Goal: Task Accomplishment & Management: Manage account settings

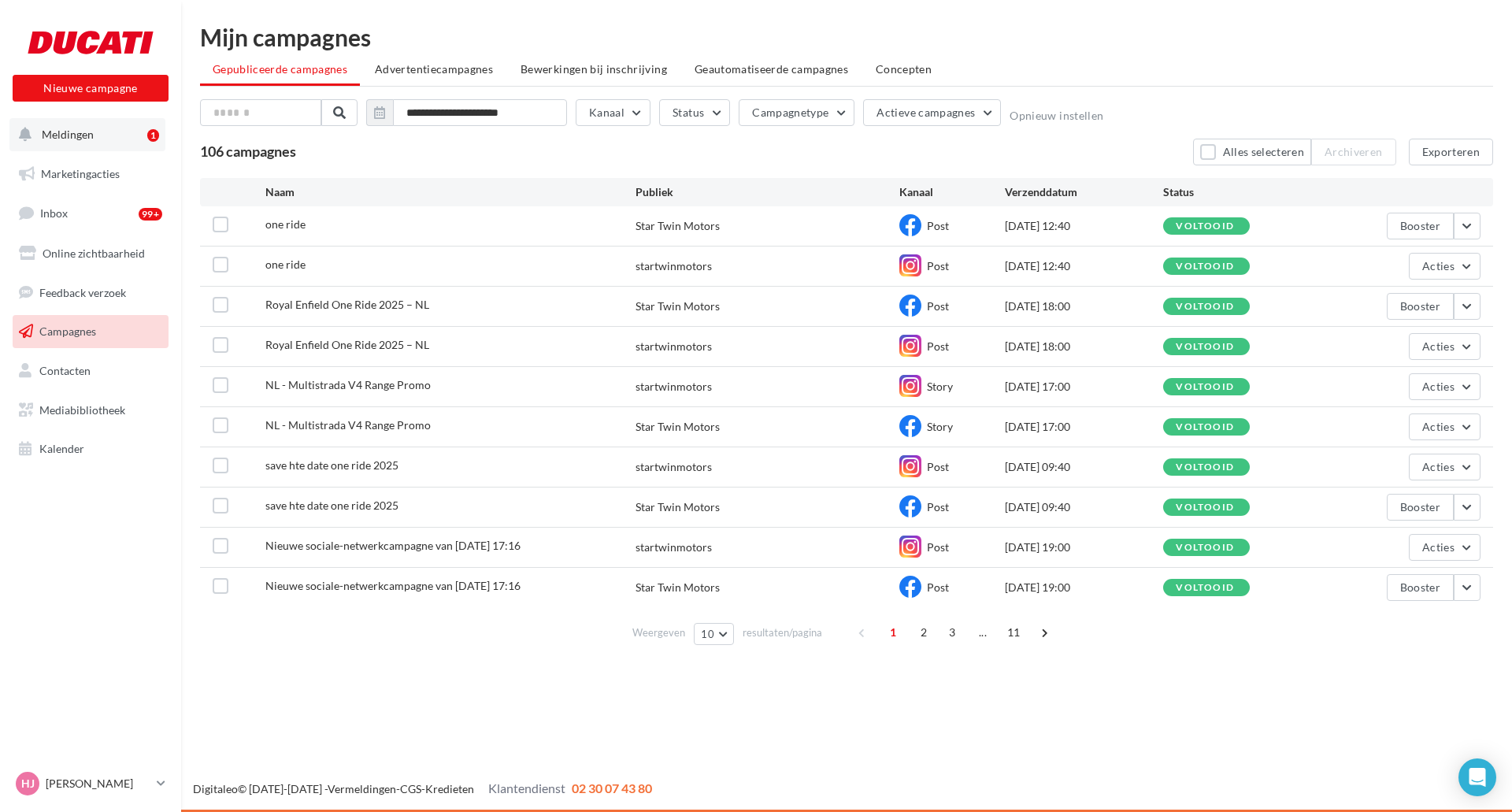
click at [65, 143] on button "Meldingen 1" at bounding box center [87, 135] width 156 height 33
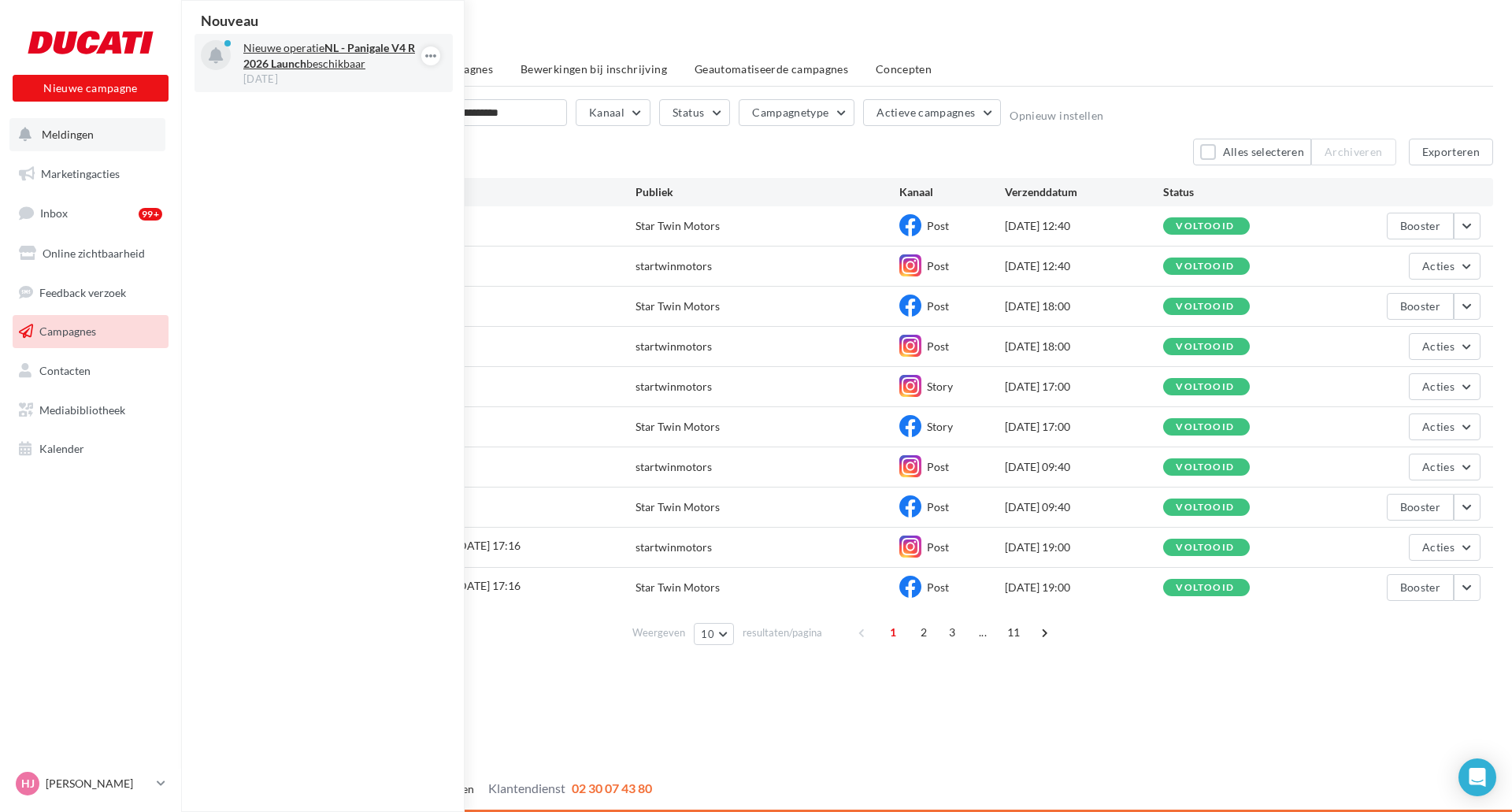
click at [378, 69] on p "Nieuwe operatie NL - Panigale V4 R 2026 Launch beschikbaar" at bounding box center [335, 55] width 183 height 32
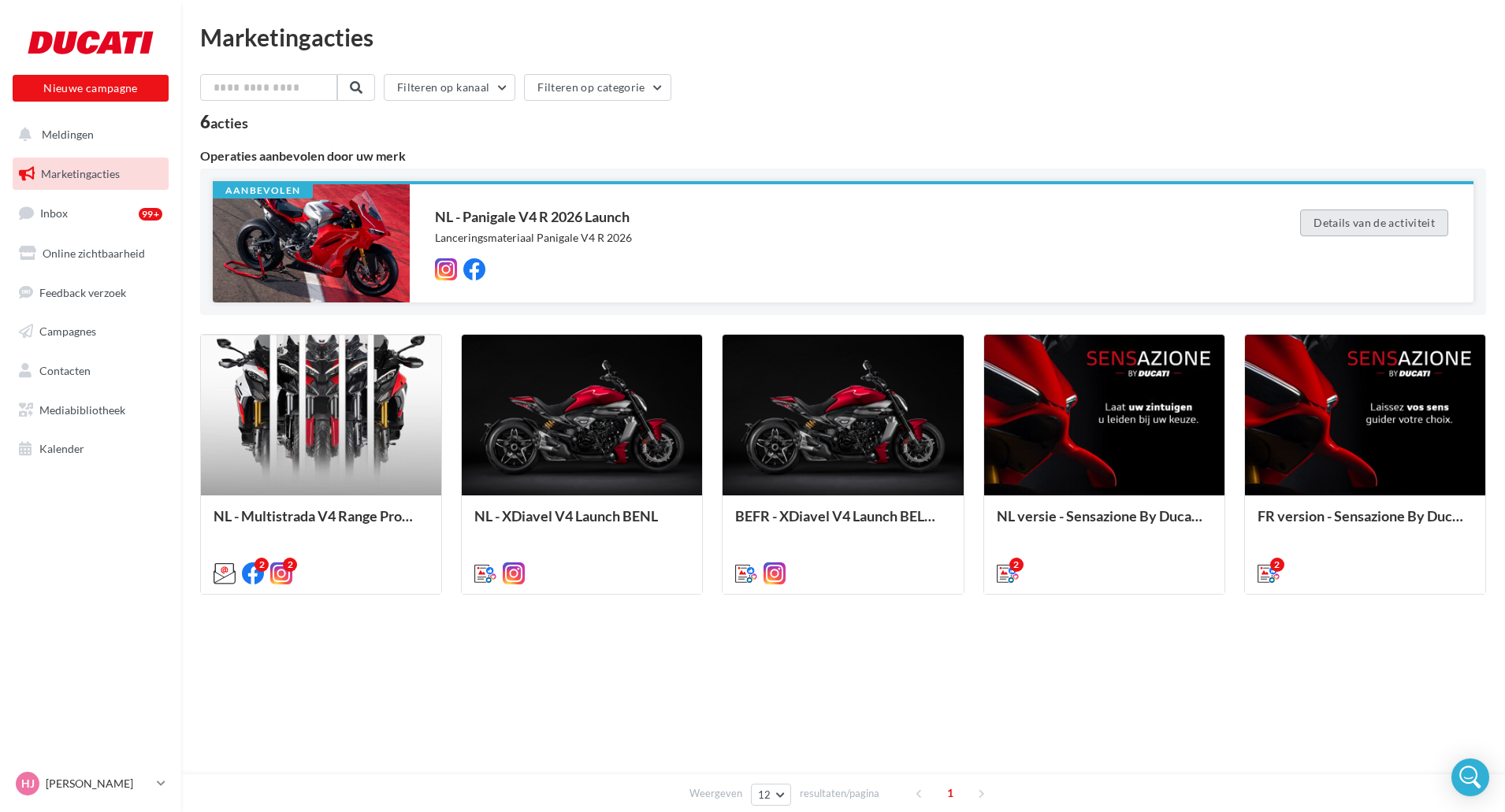
click at [1384, 232] on button "Details van de activiteit" at bounding box center [1374, 223] width 148 height 27
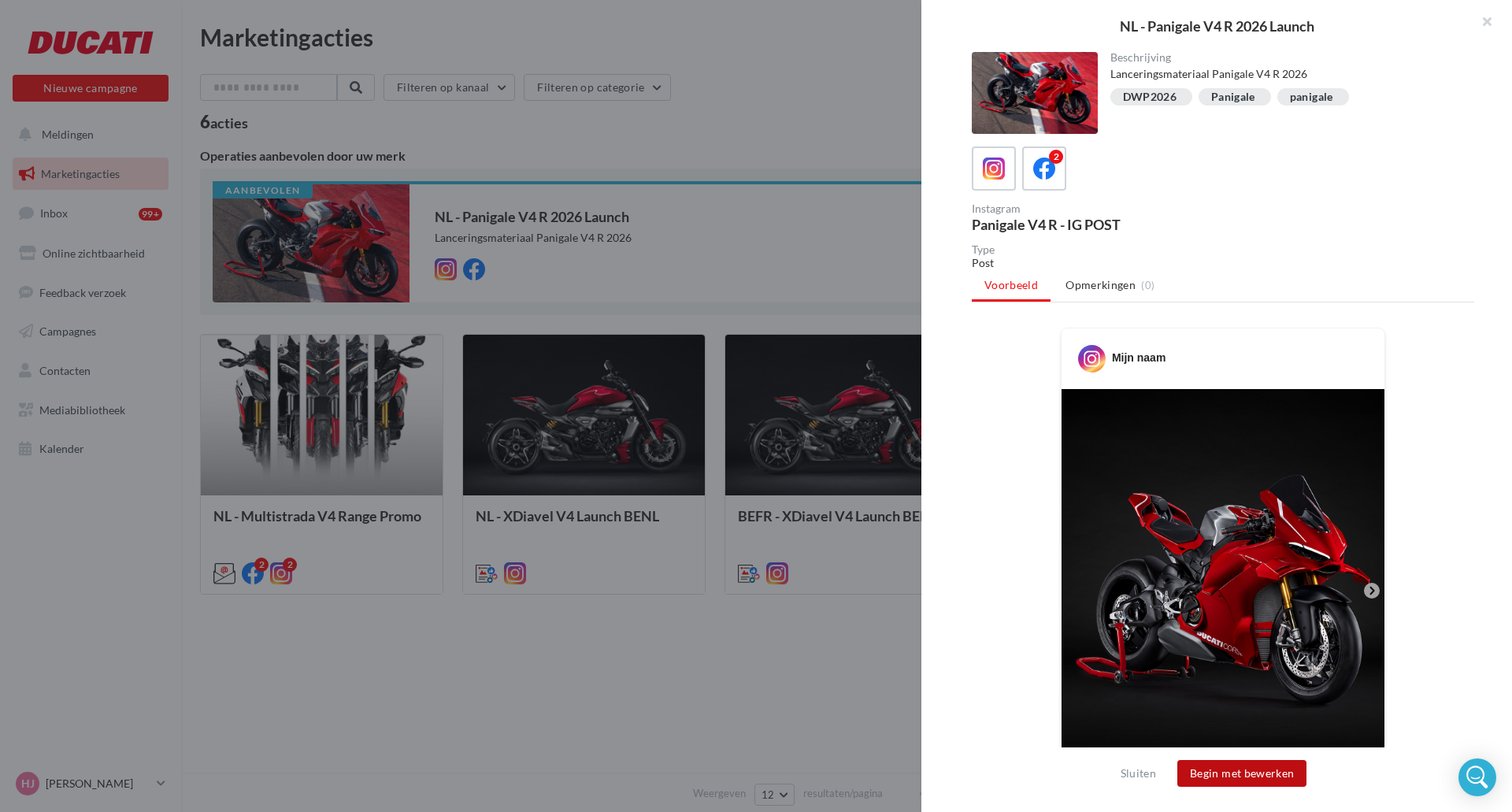
click at [1240, 777] on button "Begin met bewerken" at bounding box center [1241, 773] width 129 height 27
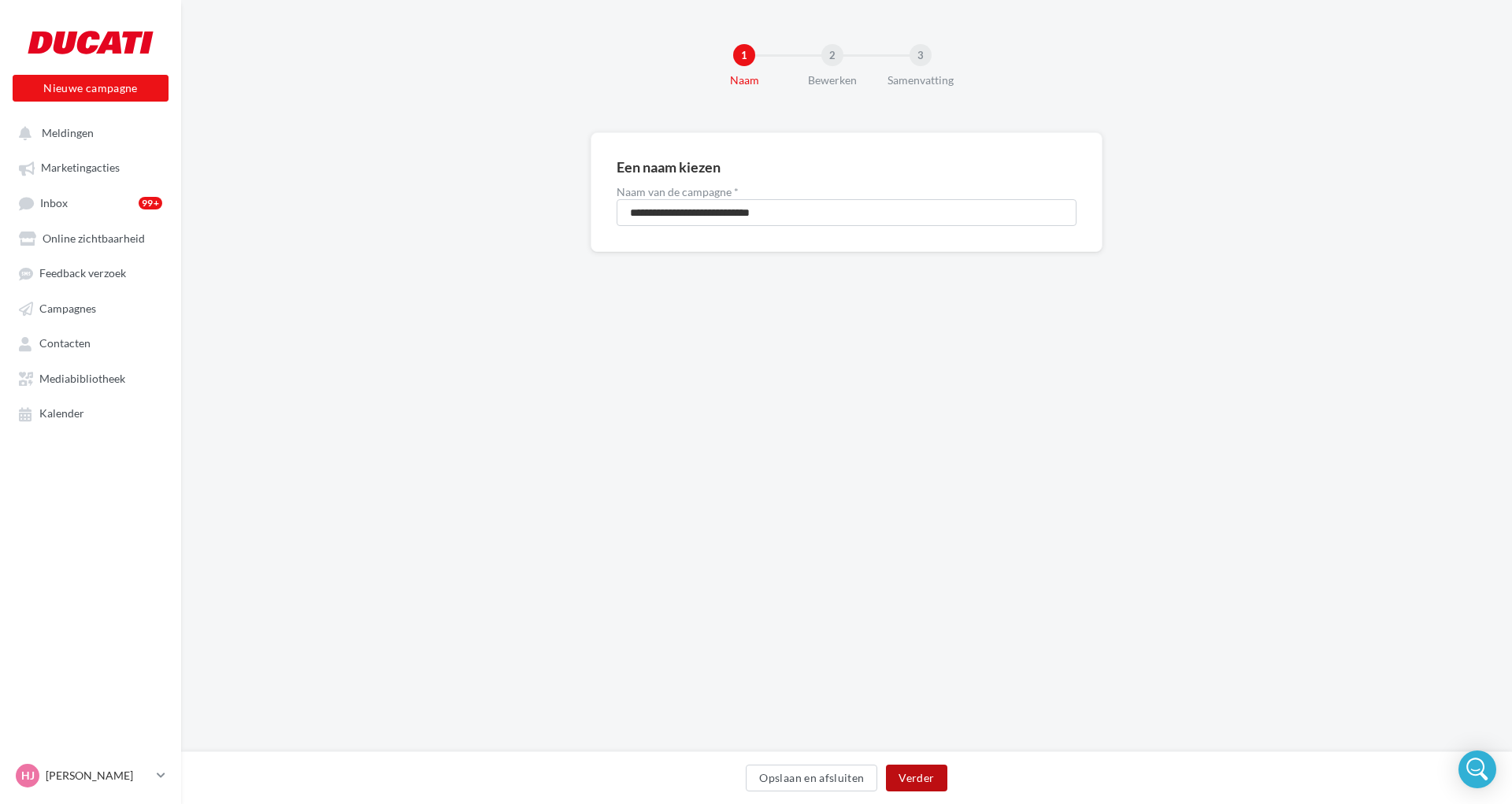
click at [929, 780] on button "Verder" at bounding box center [916, 778] width 60 height 27
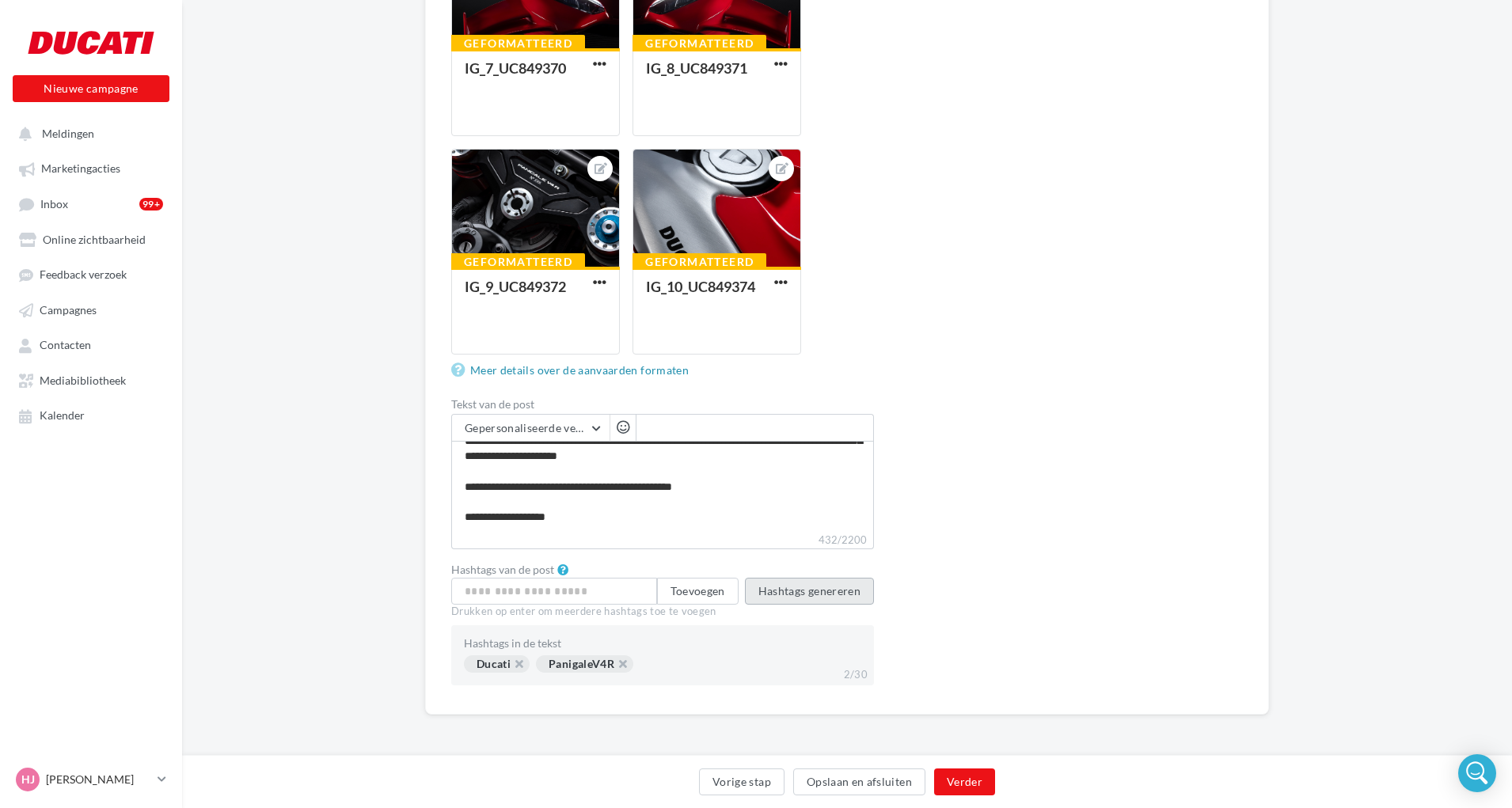
scroll to position [90, 0]
click at [961, 782] on button "Verder" at bounding box center [965, 782] width 61 height 27
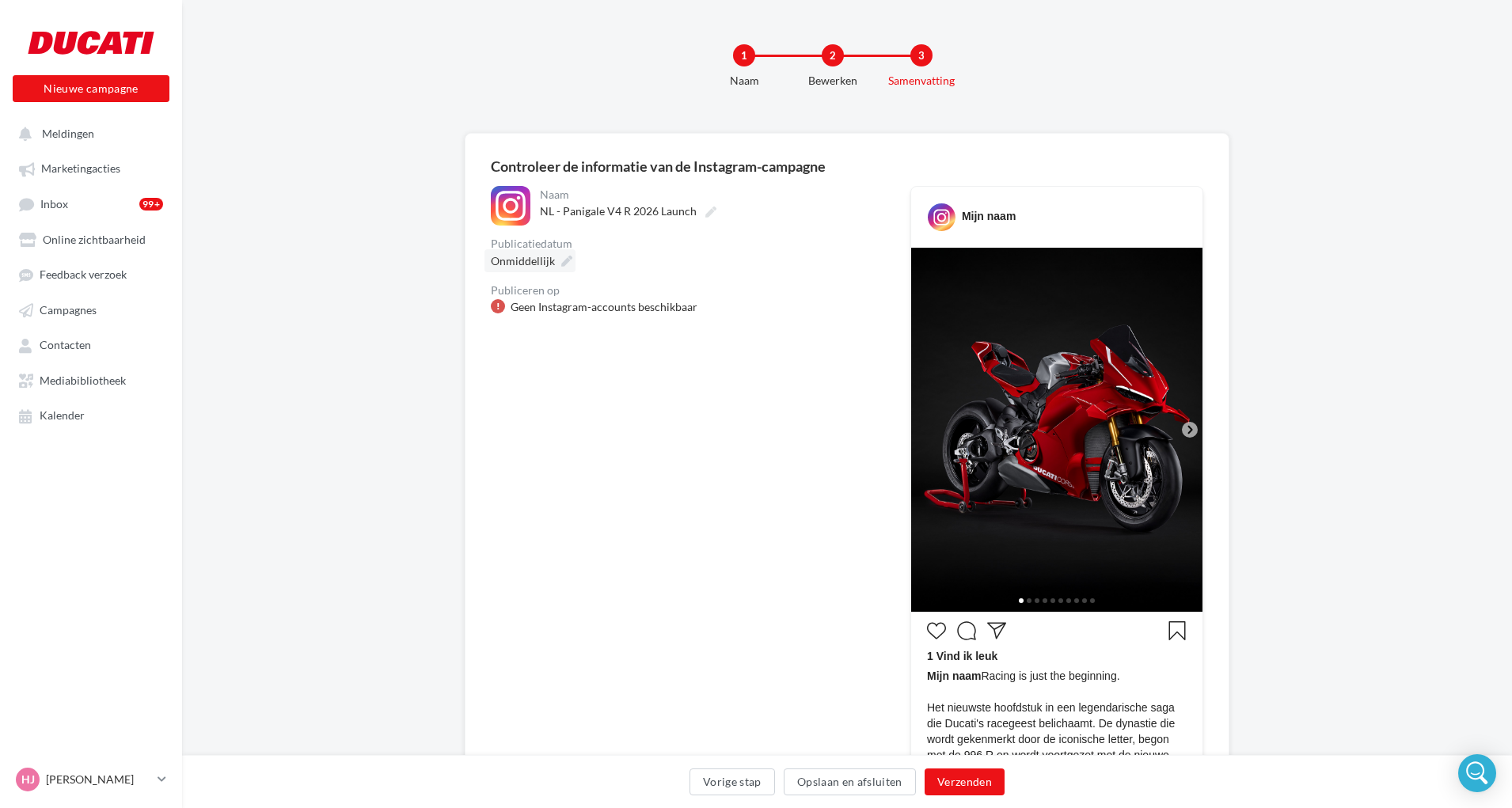
click at [562, 258] on icon at bounding box center [567, 261] width 11 height 11
click at [638, 355] on div "**********" at bounding box center [688, 594] width 394 height 817
drag, startPoint x: 518, startPoint y: 309, endPoint x: 704, endPoint y: 334, distance: 187.7
click at [689, 307] on div "Geen Instagram-accounts beschikbaar" at bounding box center [604, 306] width 187 height 16
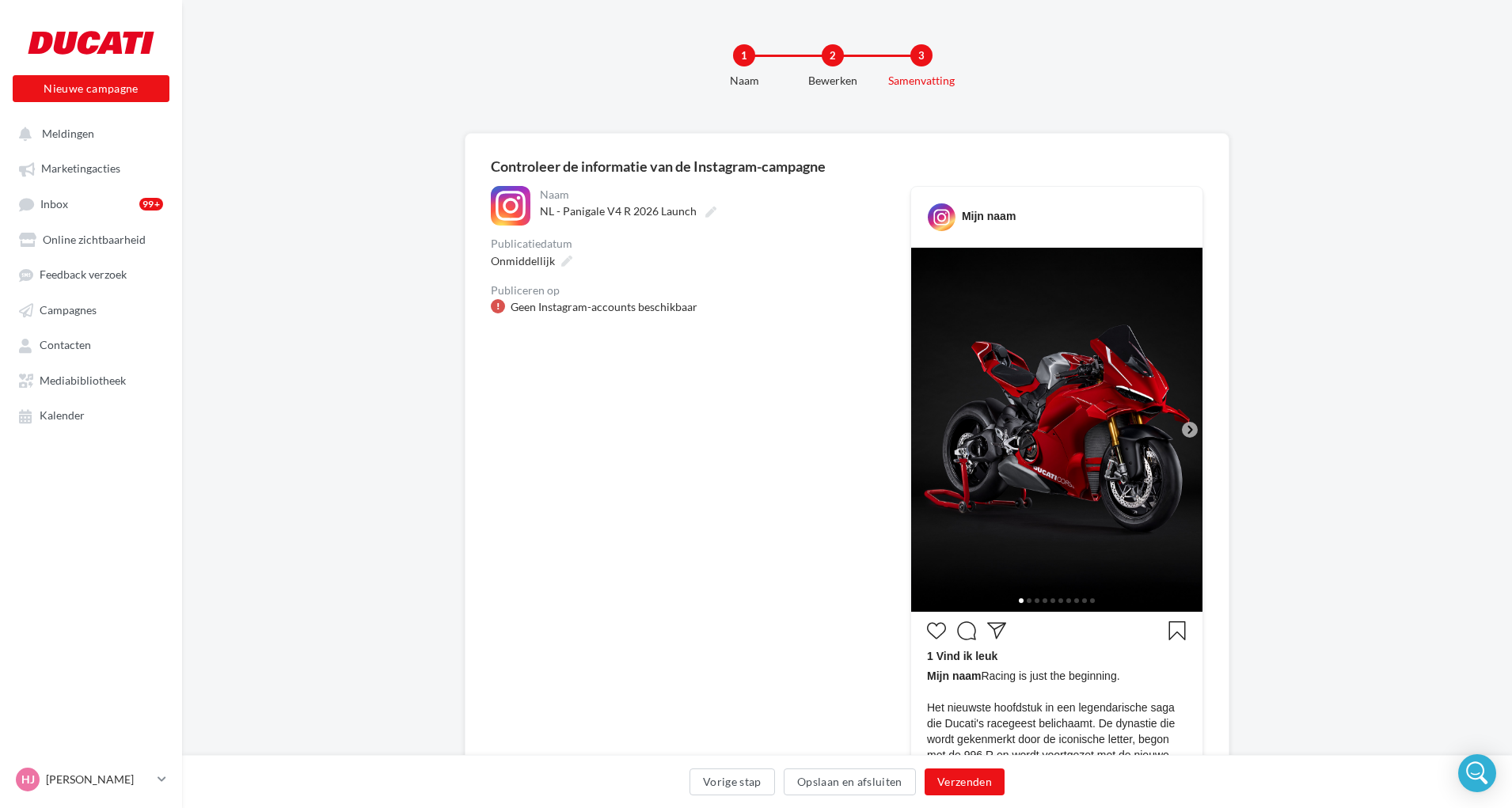
click at [719, 353] on div "**********" at bounding box center [688, 594] width 394 height 817
drag, startPoint x: 701, startPoint y: 315, endPoint x: 493, endPoint y: 311, distance: 208.0
click at [493, 311] on div "Geen Instagram-accounts beschikbaar" at bounding box center [688, 306] width 394 height 16
click at [589, 424] on div "**********" at bounding box center [688, 594] width 394 height 817
click at [976, 787] on button "Verzenden" at bounding box center [965, 782] width 80 height 27
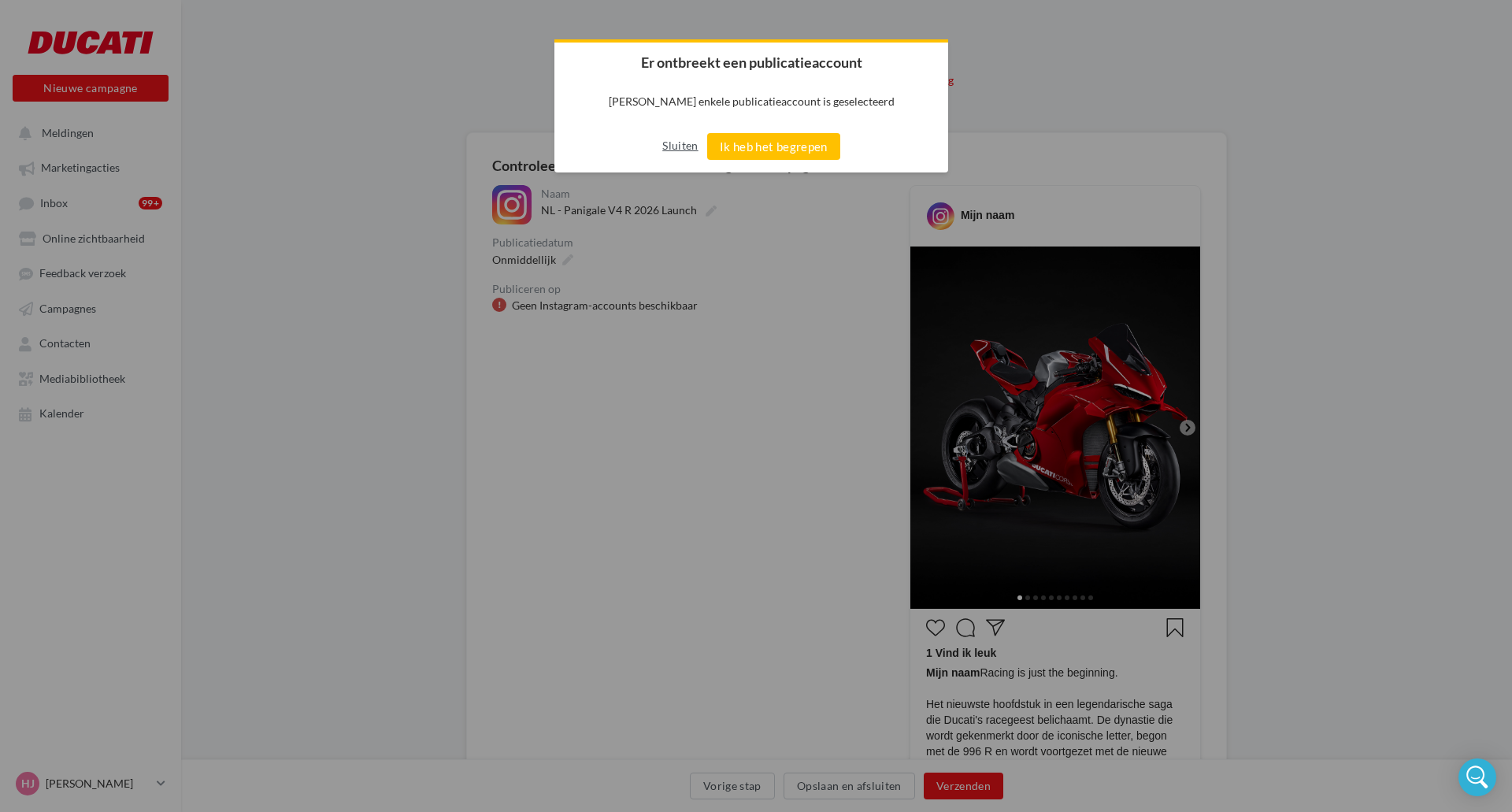
click at [685, 145] on button "Sluiten" at bounding box center [680, 145] width 35 height 25
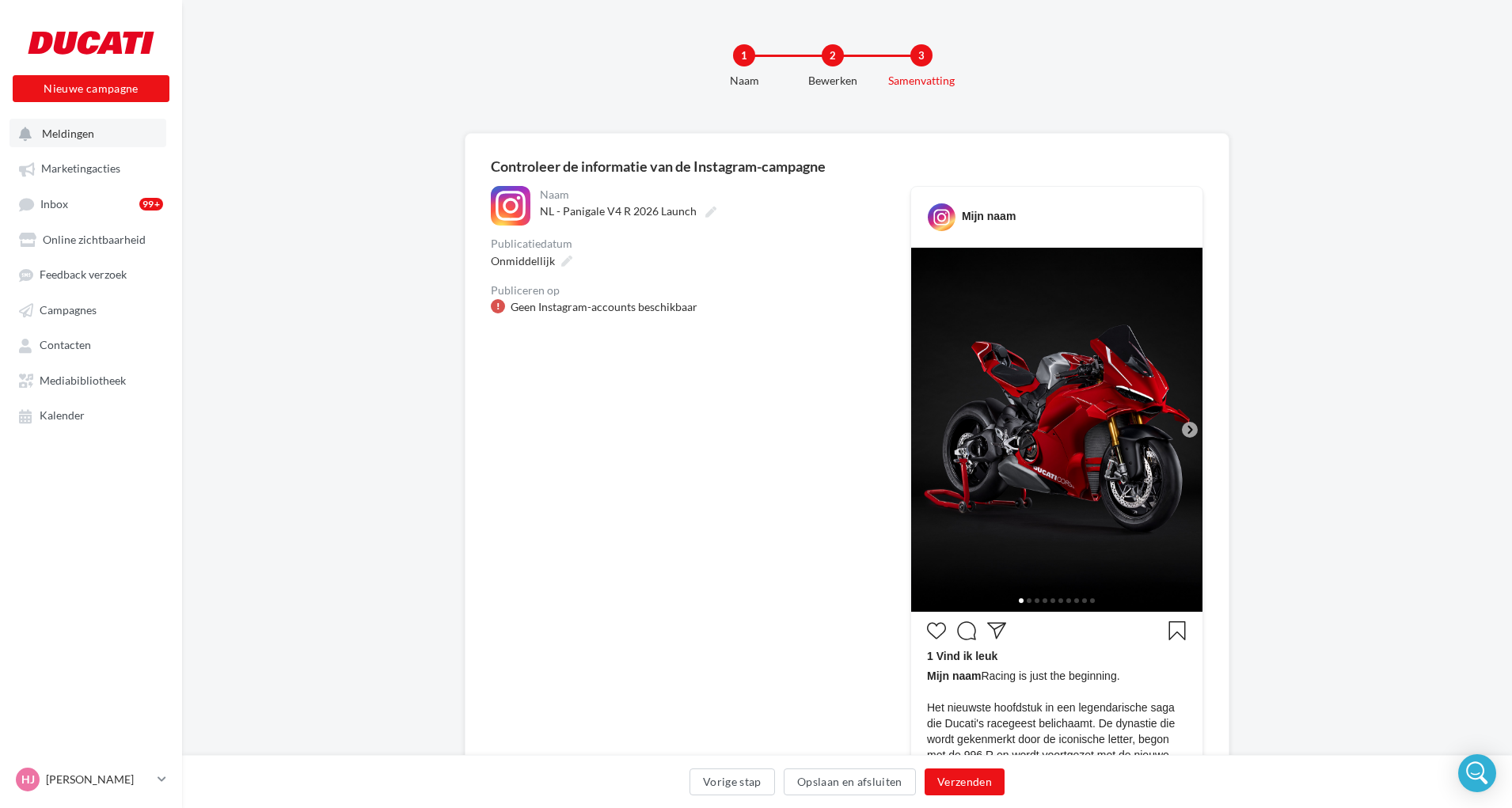
click at [66, 138] on span "Meldingen" at bounding box center [68, 134] width 52 height 13
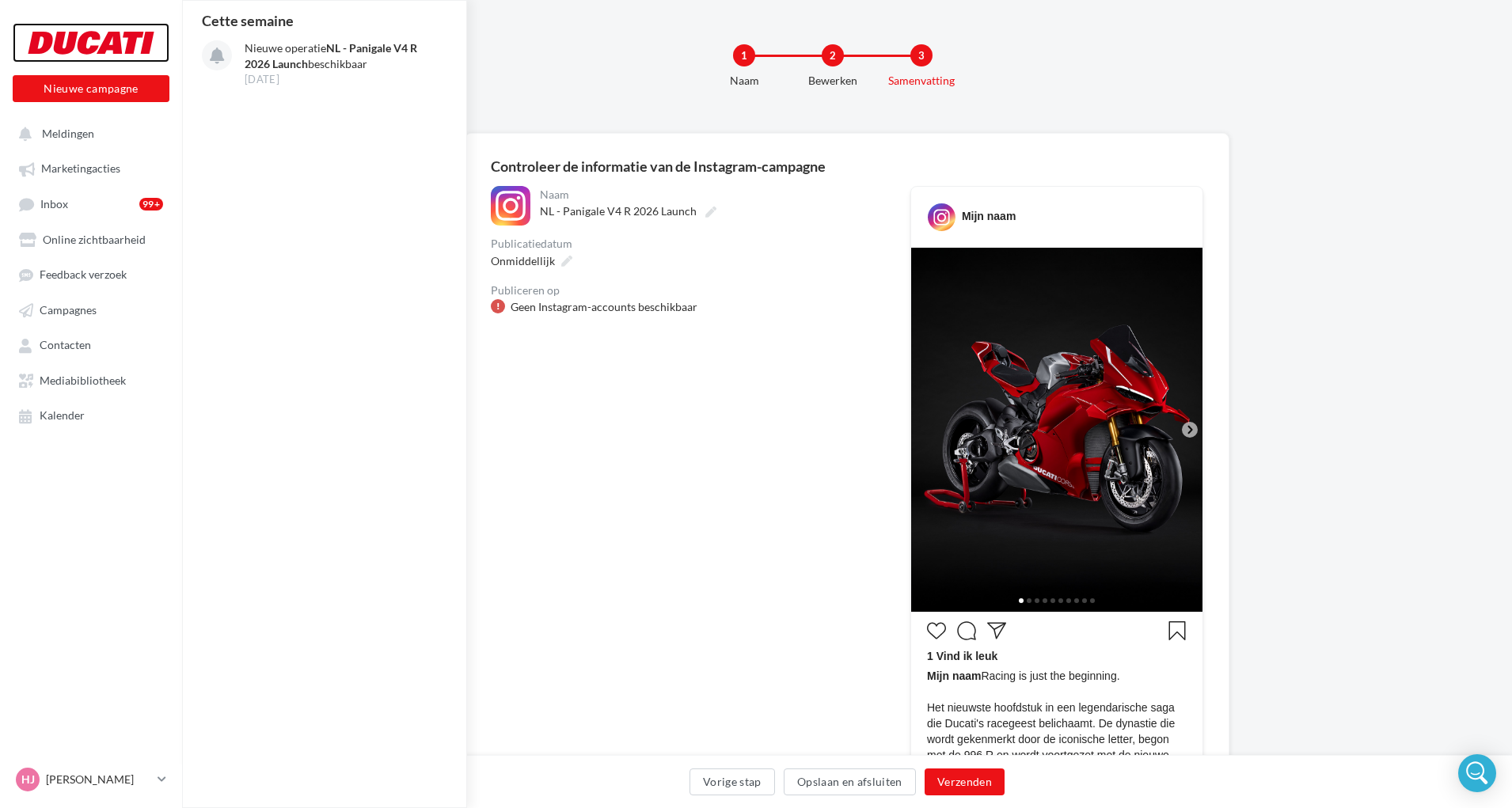
click at [68, 40] on div at bounding box center [91, 43] width 127 height 39
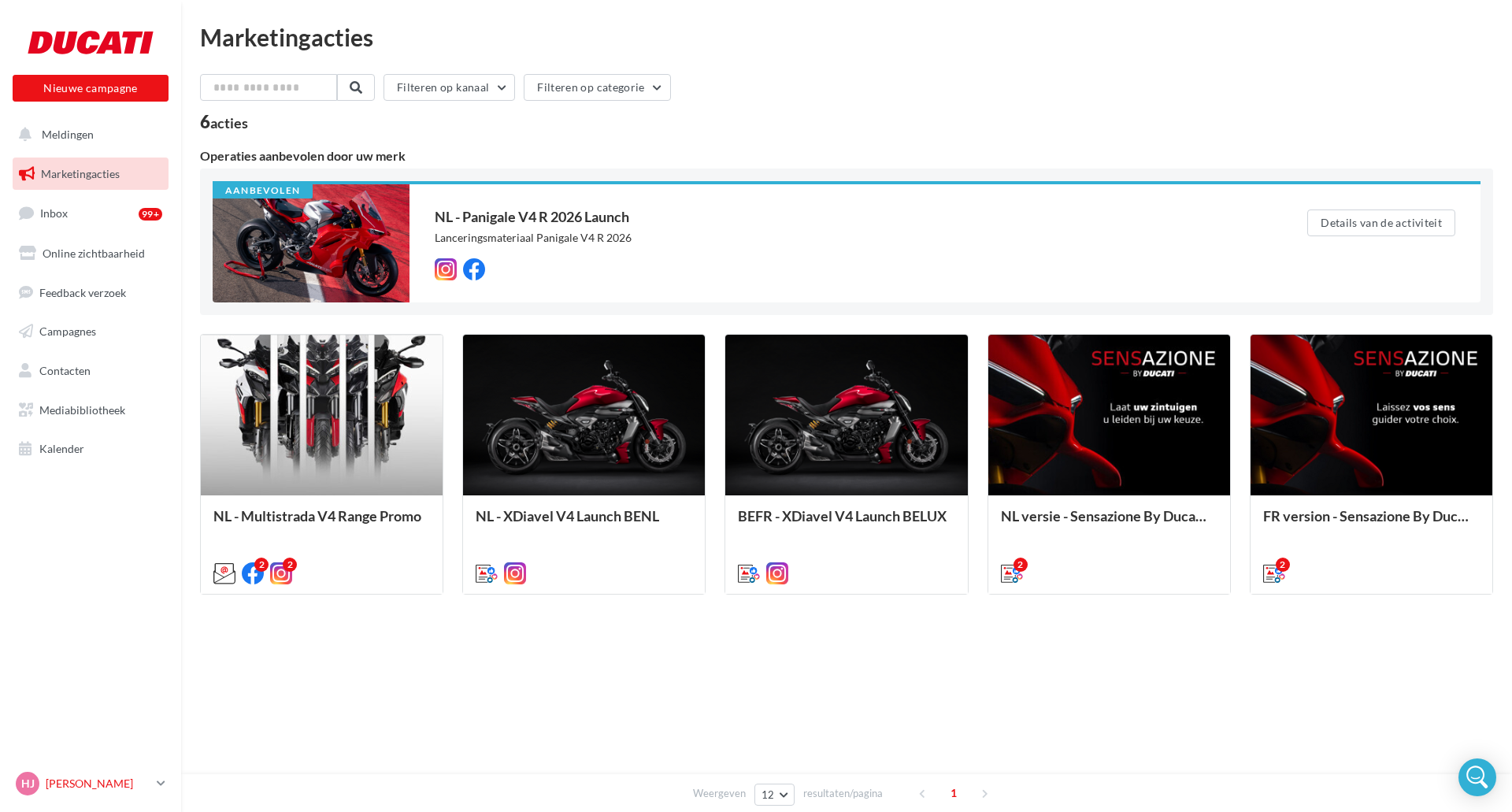
click at [117, 781] on p "[PERSON_NAME]" at bounding box center [98, 783] width 105 height 15
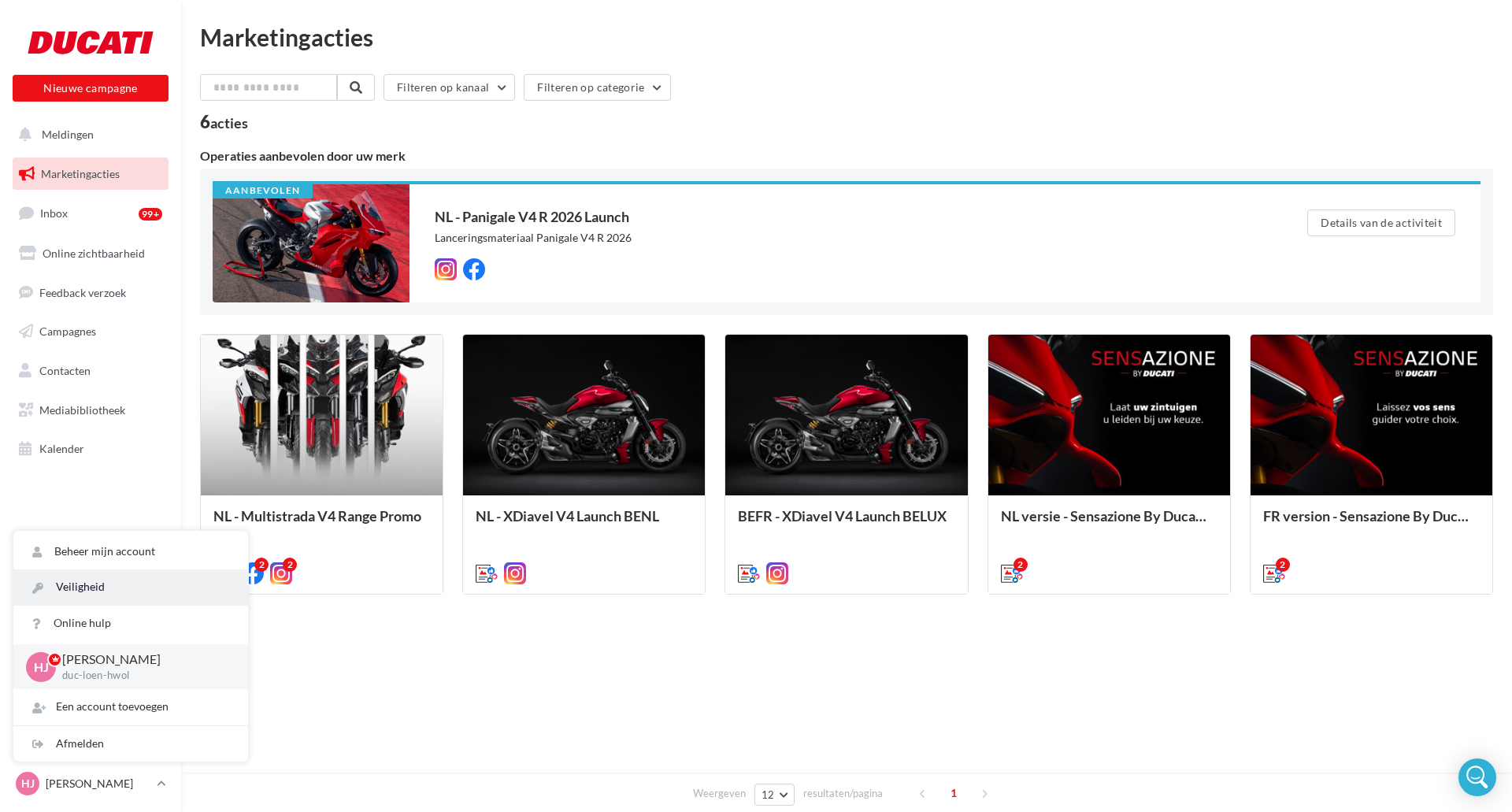
click at [81, 587] on link "Veiligheid" at bounding box center [130, 587] width 235 height 35
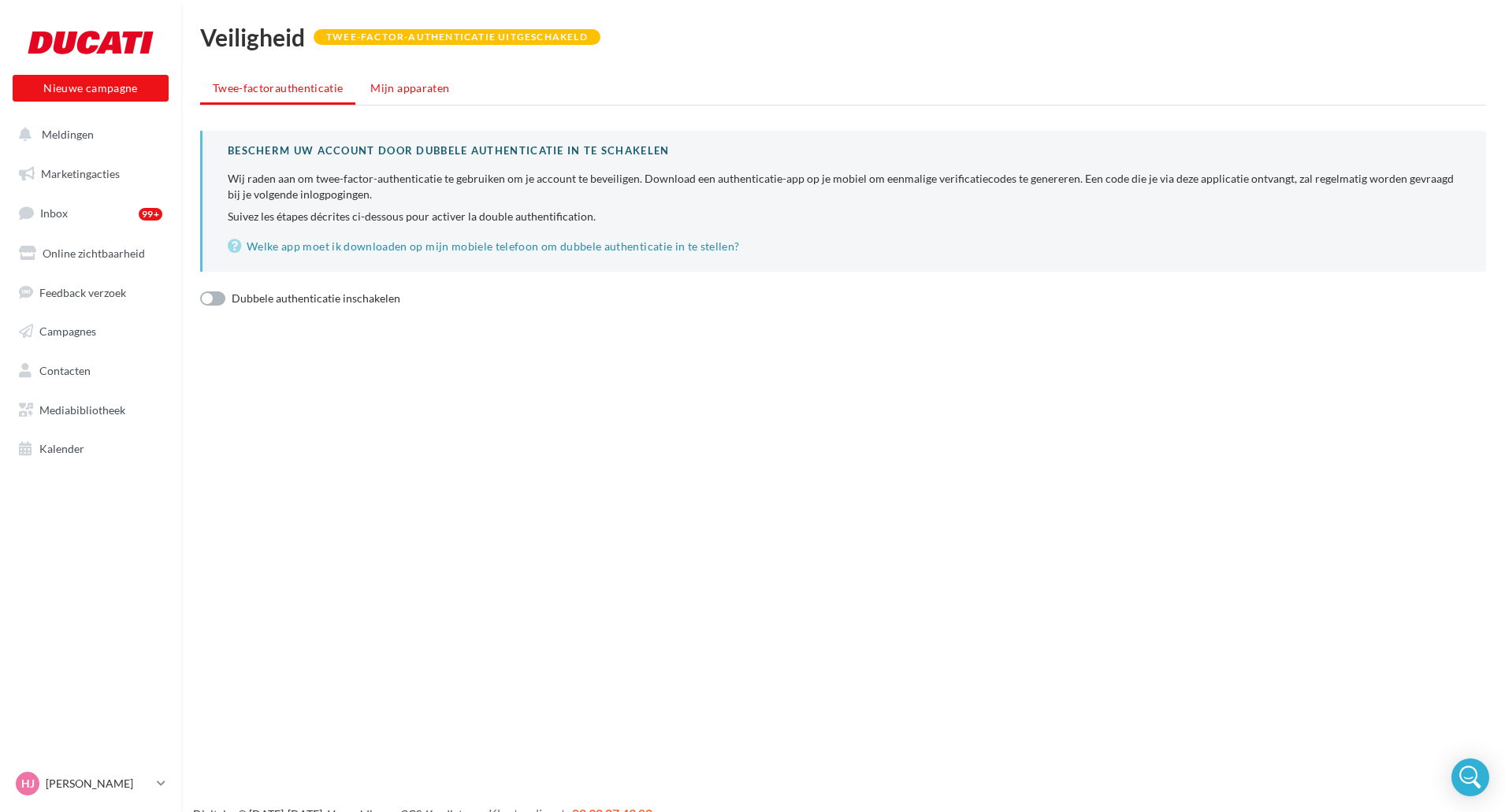
click at [418, 95] on li "Mijn apparaten" at bounding box center [410, 88] width 104 height 29
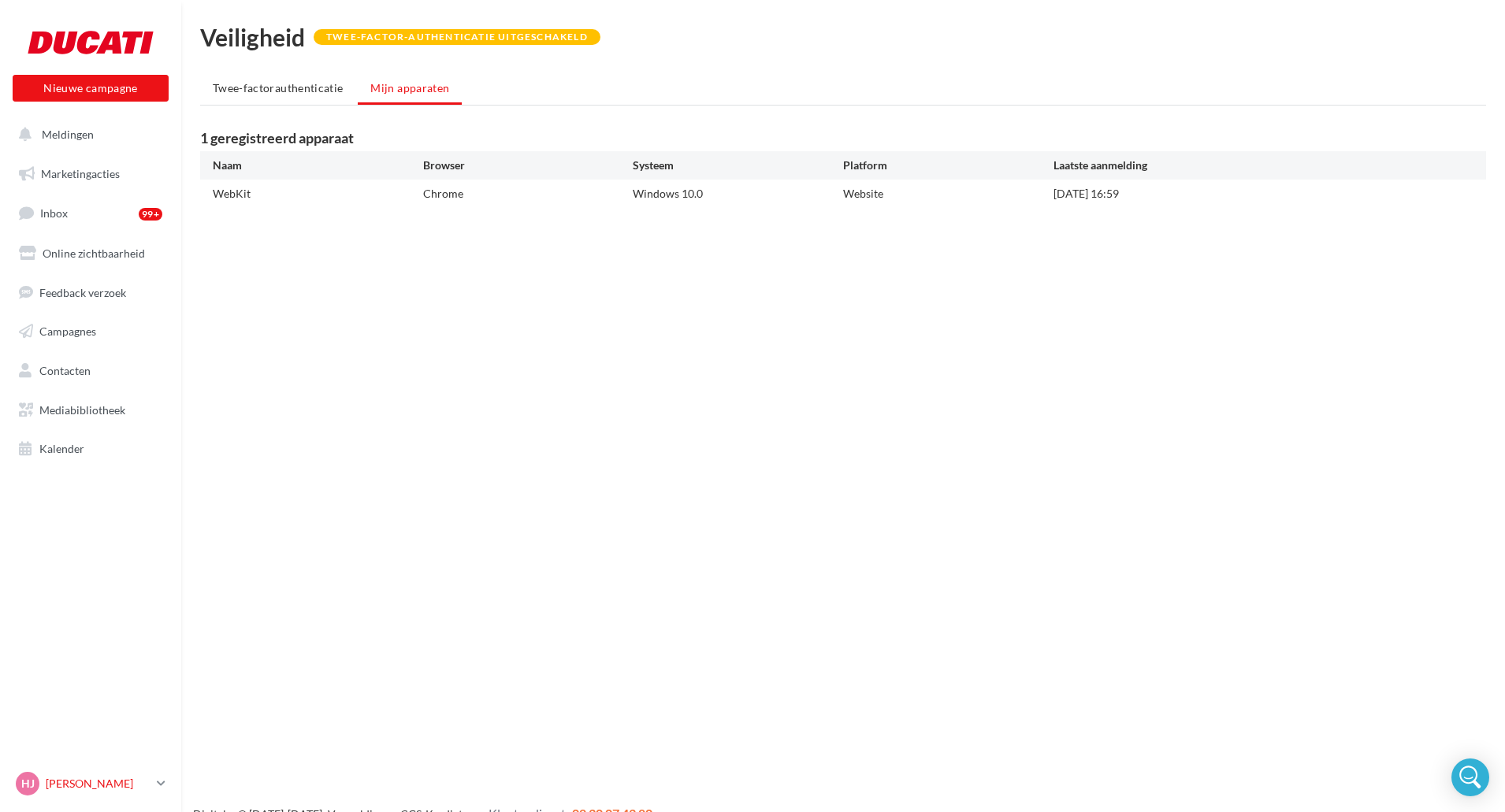
click at [47, 783] on p "[PERSON_NAME]" at bounding box center [98, 783] width 105 height 15
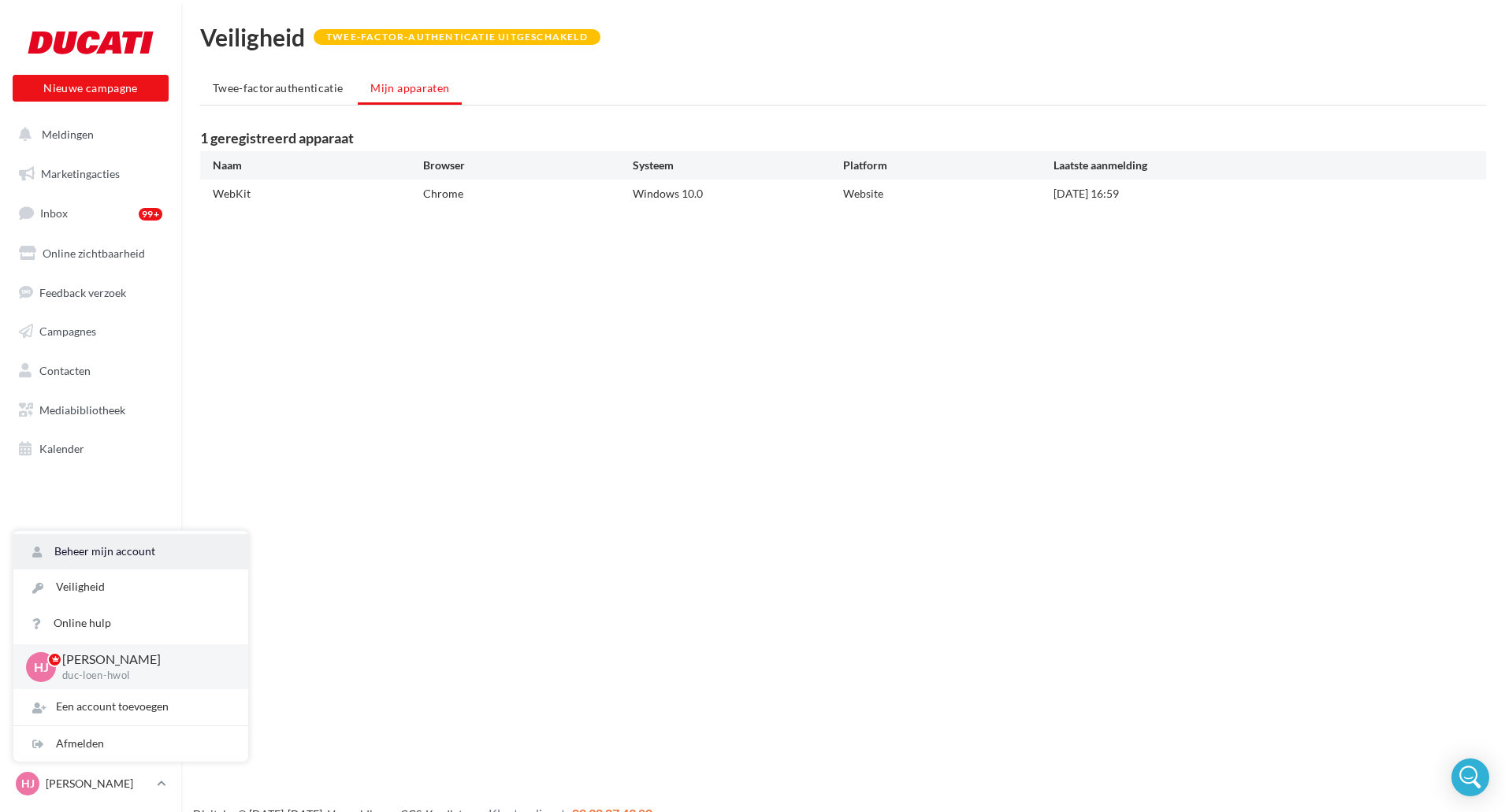
click at [87, 559] on link "Beheer mijn account" at bounding box center [131, 551] width 235 height 35
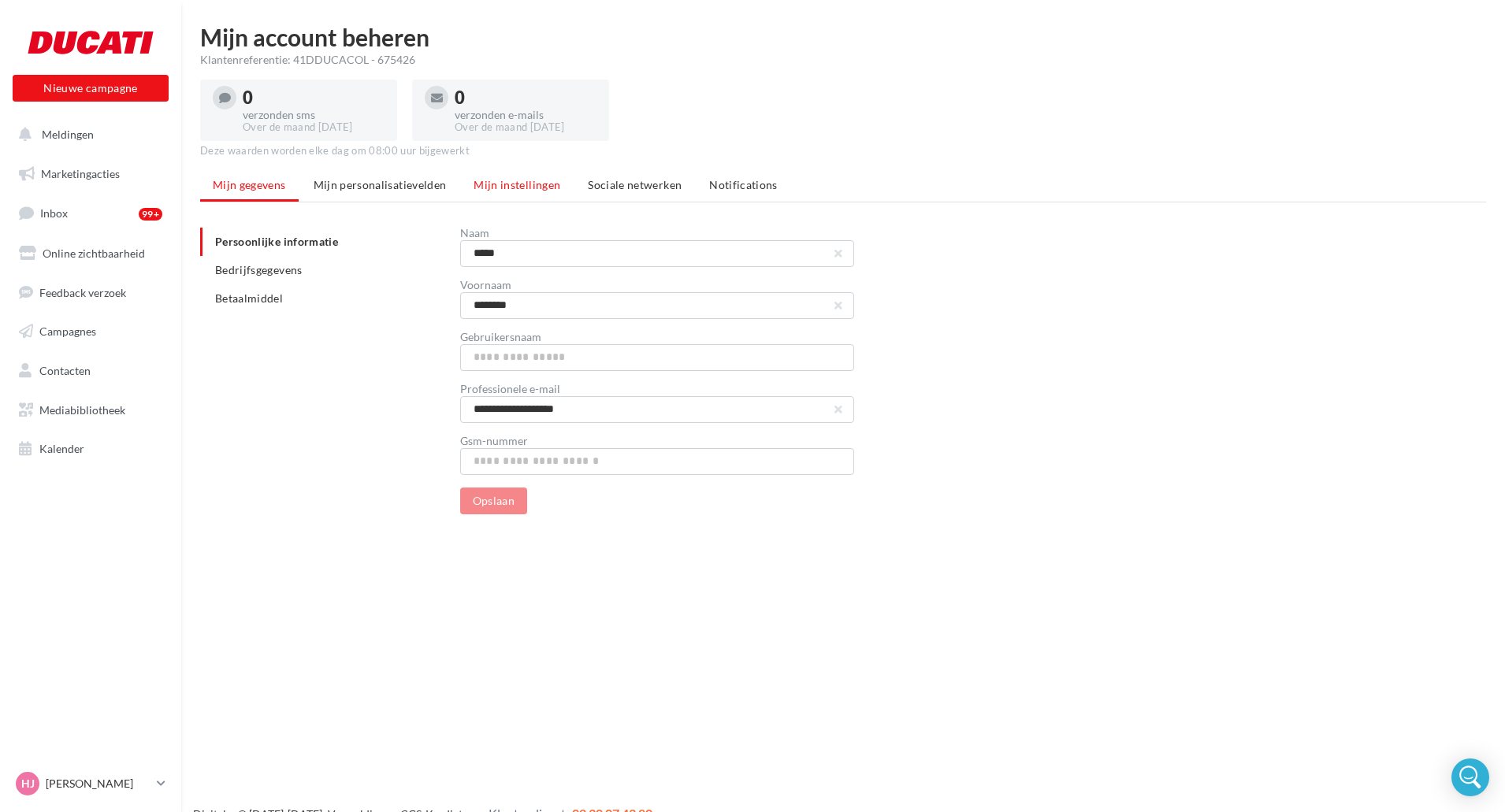
click at [506, 183] on span "Mijn instellingen" at bounding box center [517, 184] width 86 height 13
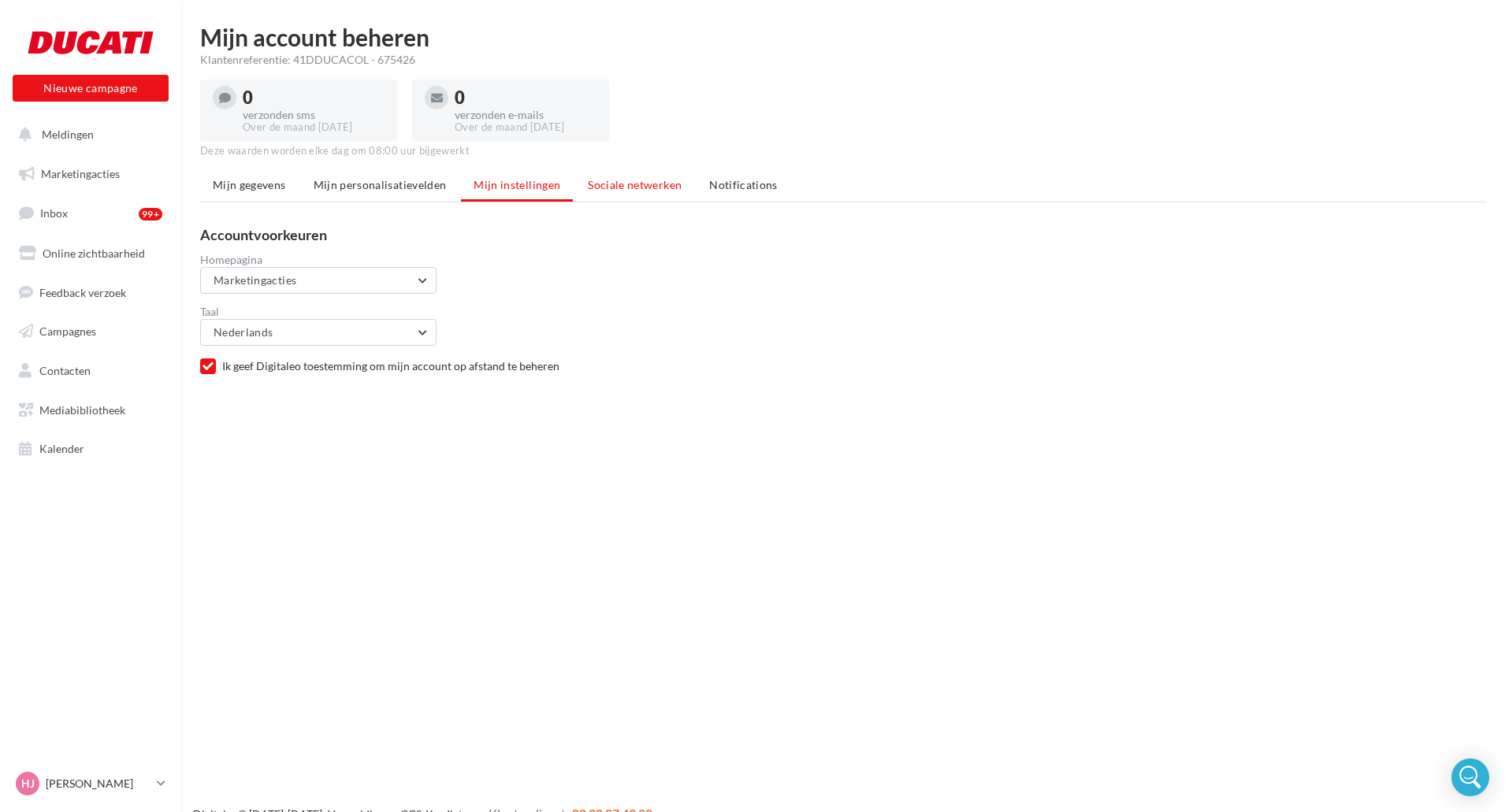
click at [615, 185] on span "Sociale netwerken" at bounding box center [635, 184] width 94 height 13
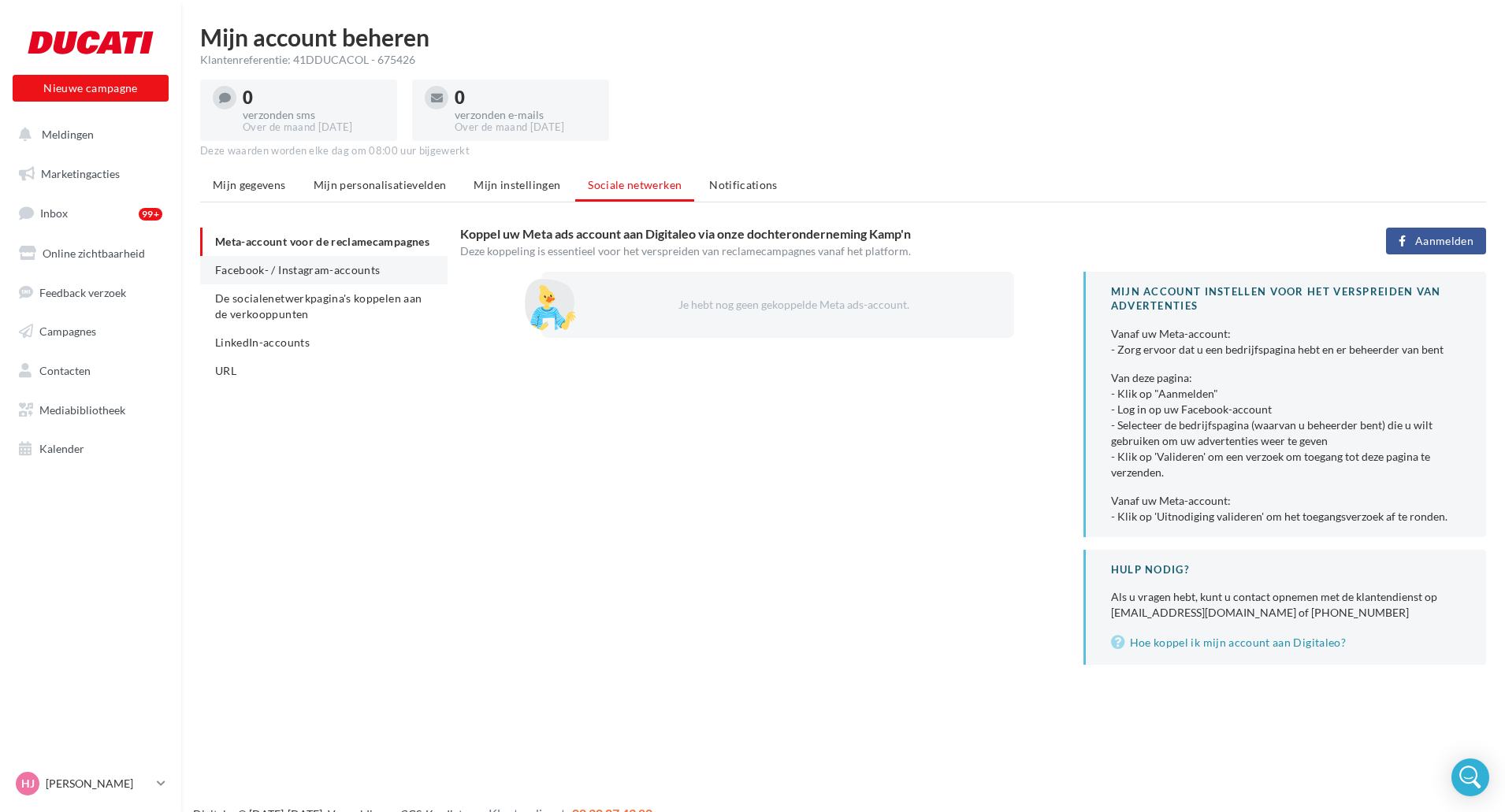
click at [311, 276] on span "Facebook- / Instagram-accounts" at bounding box center [298, 270] width 166 height 13
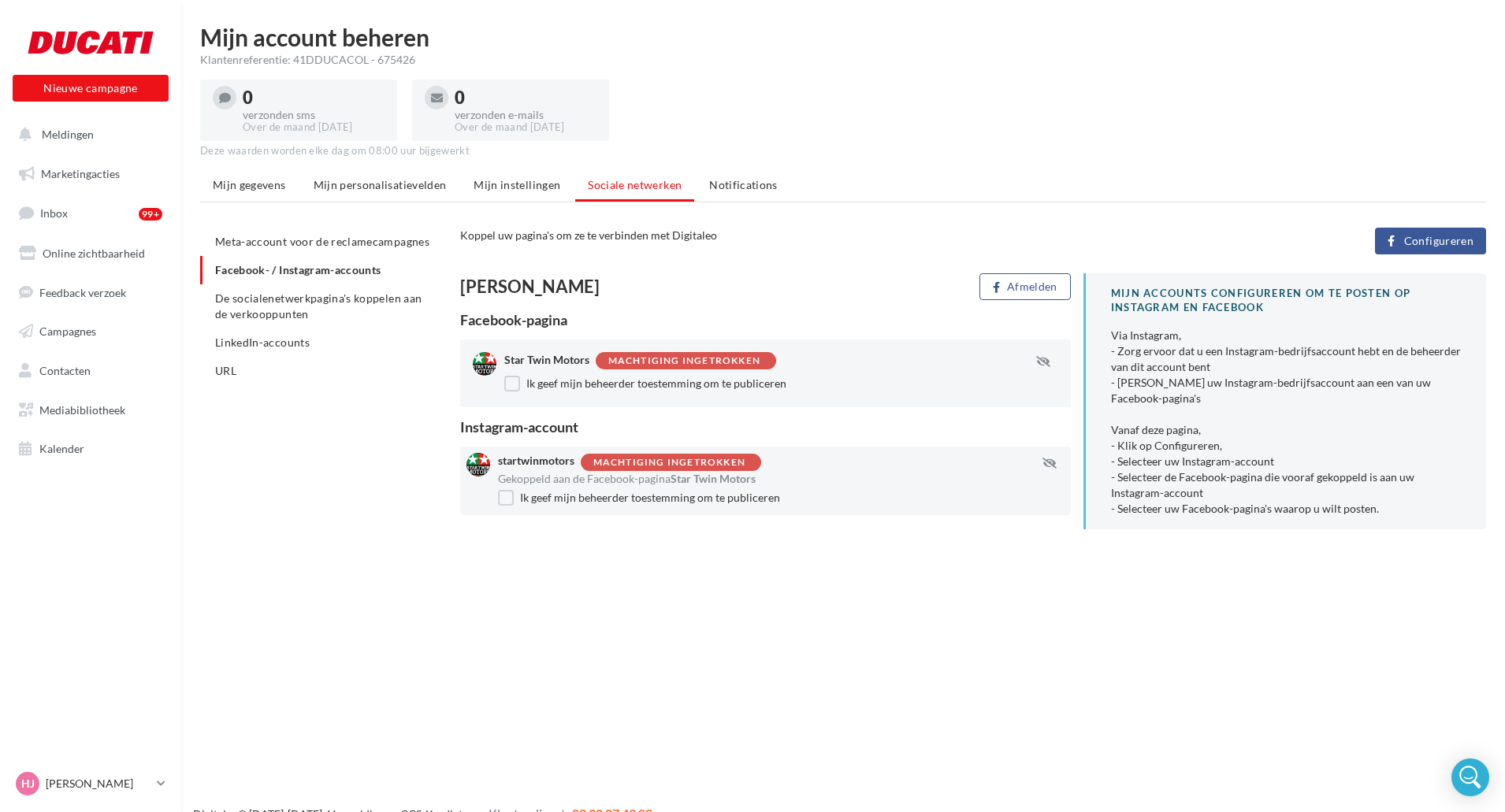
click at [684, 361] on div "Machtiging ingetrokken" at bounding box center [684, 361] width 152 height 11
click at [648, 467] on div "Machtiging ingetrokken" at bounding box center [670, 462] width 152 height 11
click at [1050, 361] on icon "button" at bounding box center [1043, 362] width 14 height 11
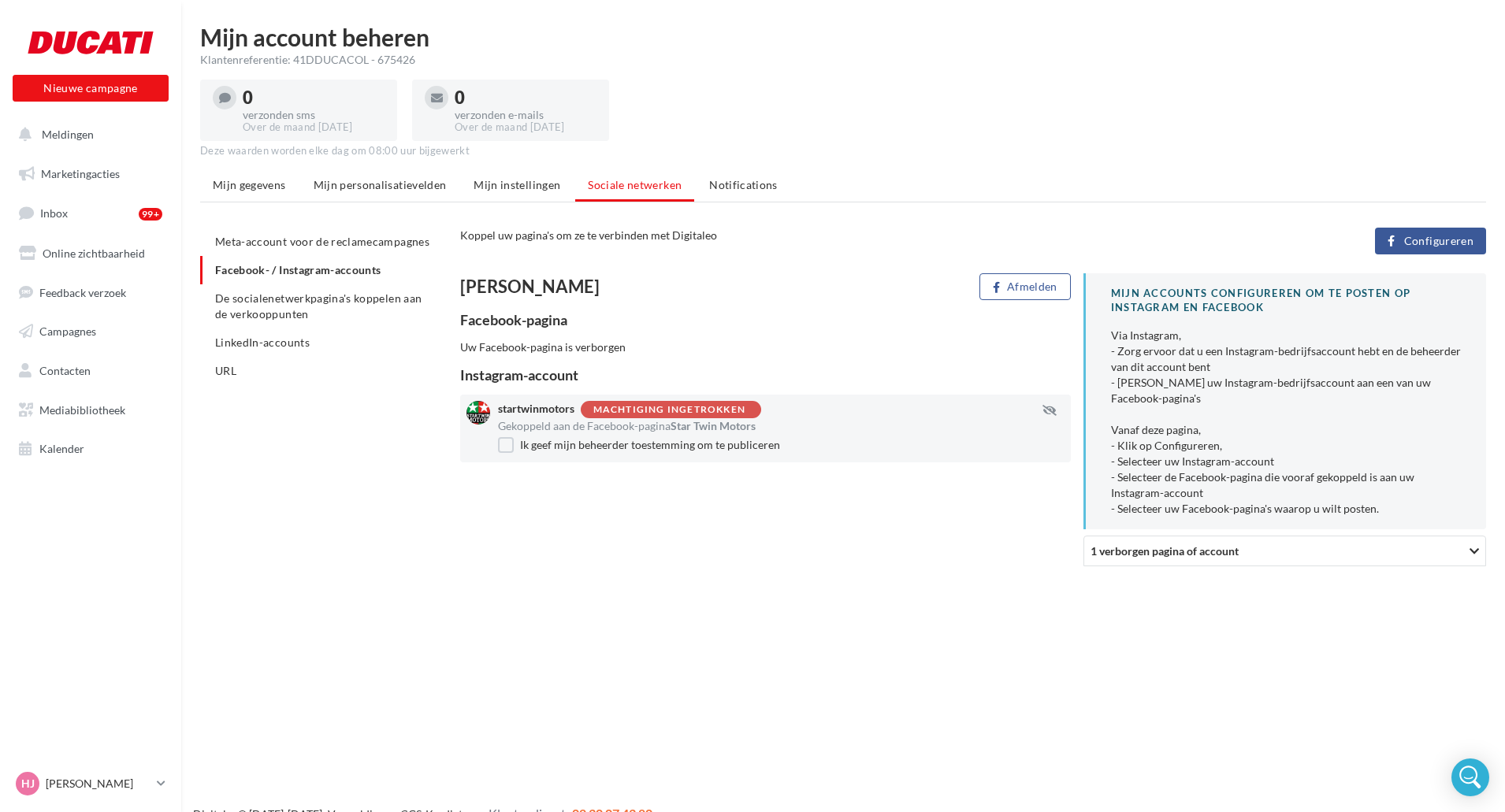
click at [618, 346] on div "Uw Facebook-pagina is verborgen" at bounding box center [765, 346] width 611 height 15
click at [312, 318] on li "De socialenetwerkpagina's koppelen aan de verkooppunten" at bounding box center [323, 307] width 247 height 44
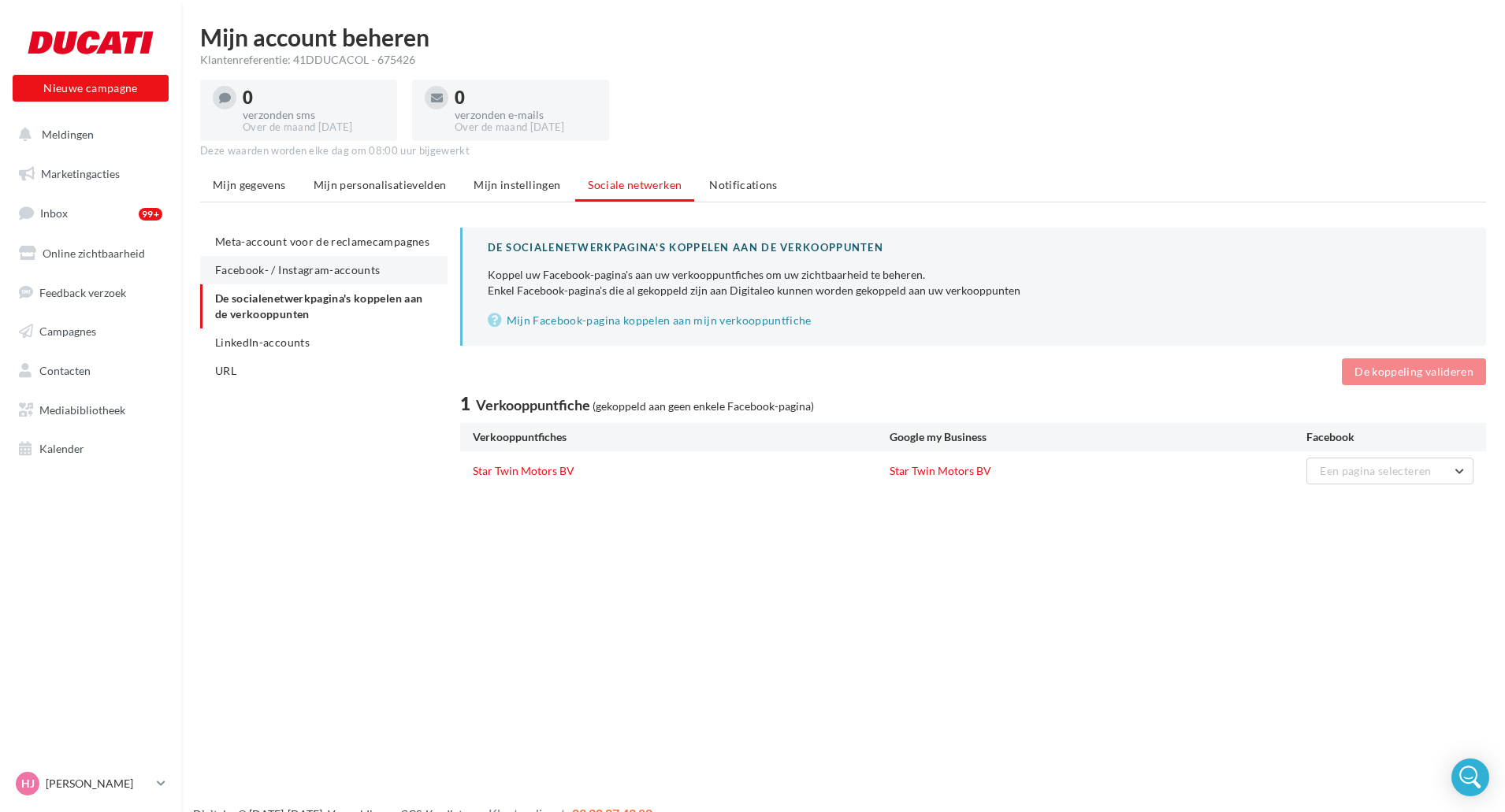
click at [297, 280] on li "Facebook- / Instagram-accounts" at bounding box center [323, 270] width 247 height 29
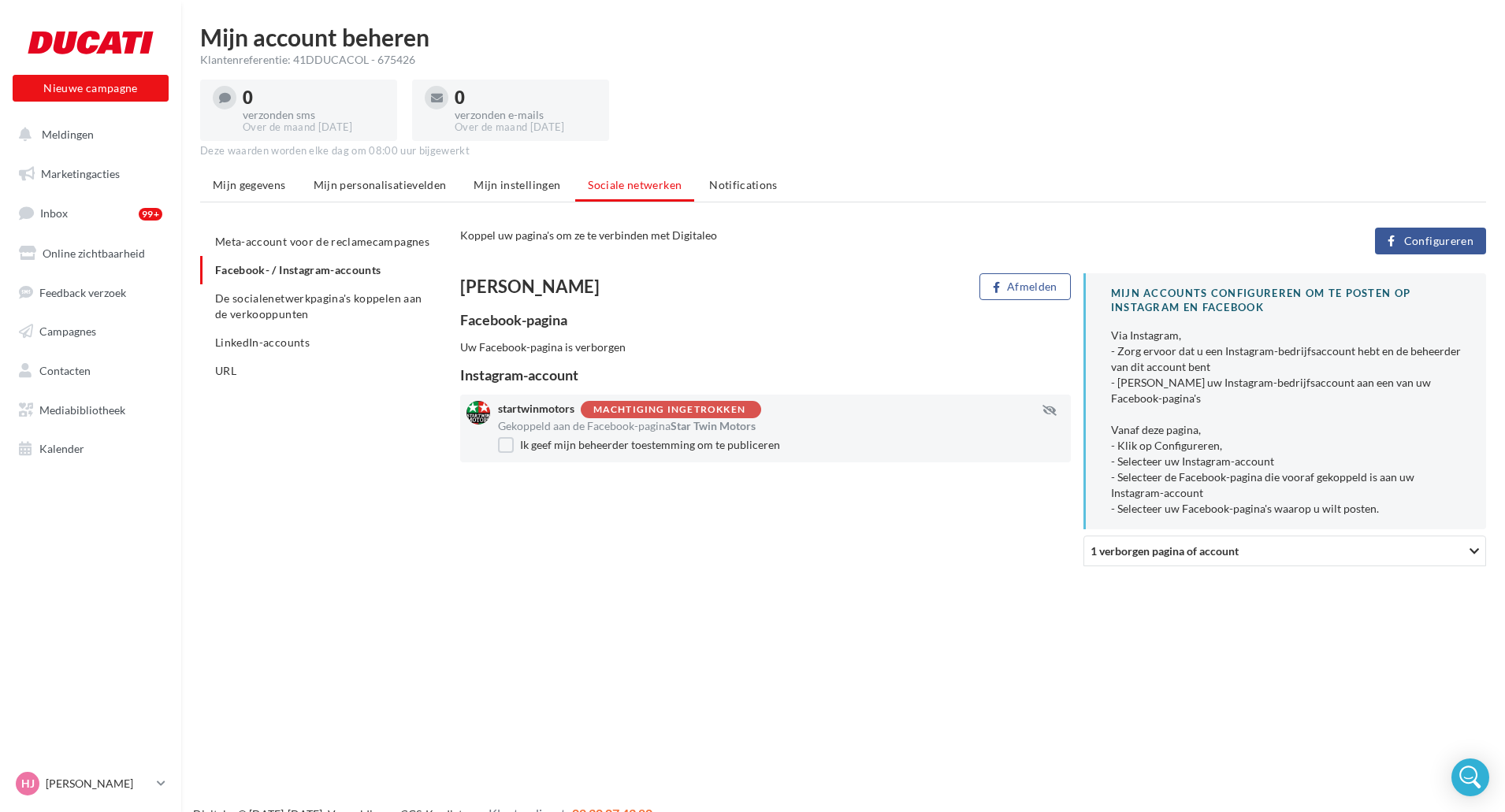
click at [1165, 558] on div "1 verborgen pagina of account" at bounding box center [1224, 551] width 268 height 16
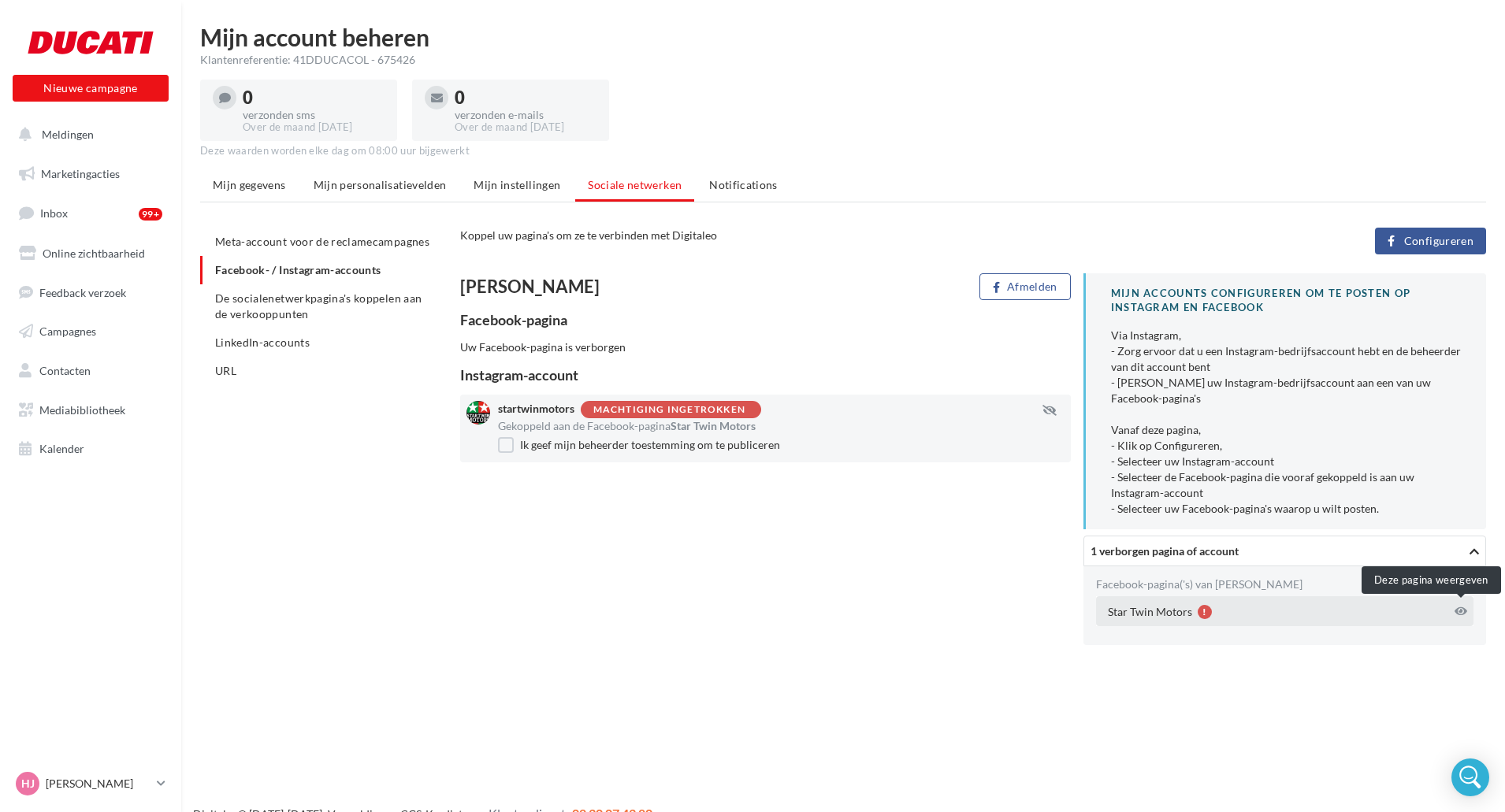
click at [1458, 614] on icon at bounding box center [1461, 611] width 12 height 11
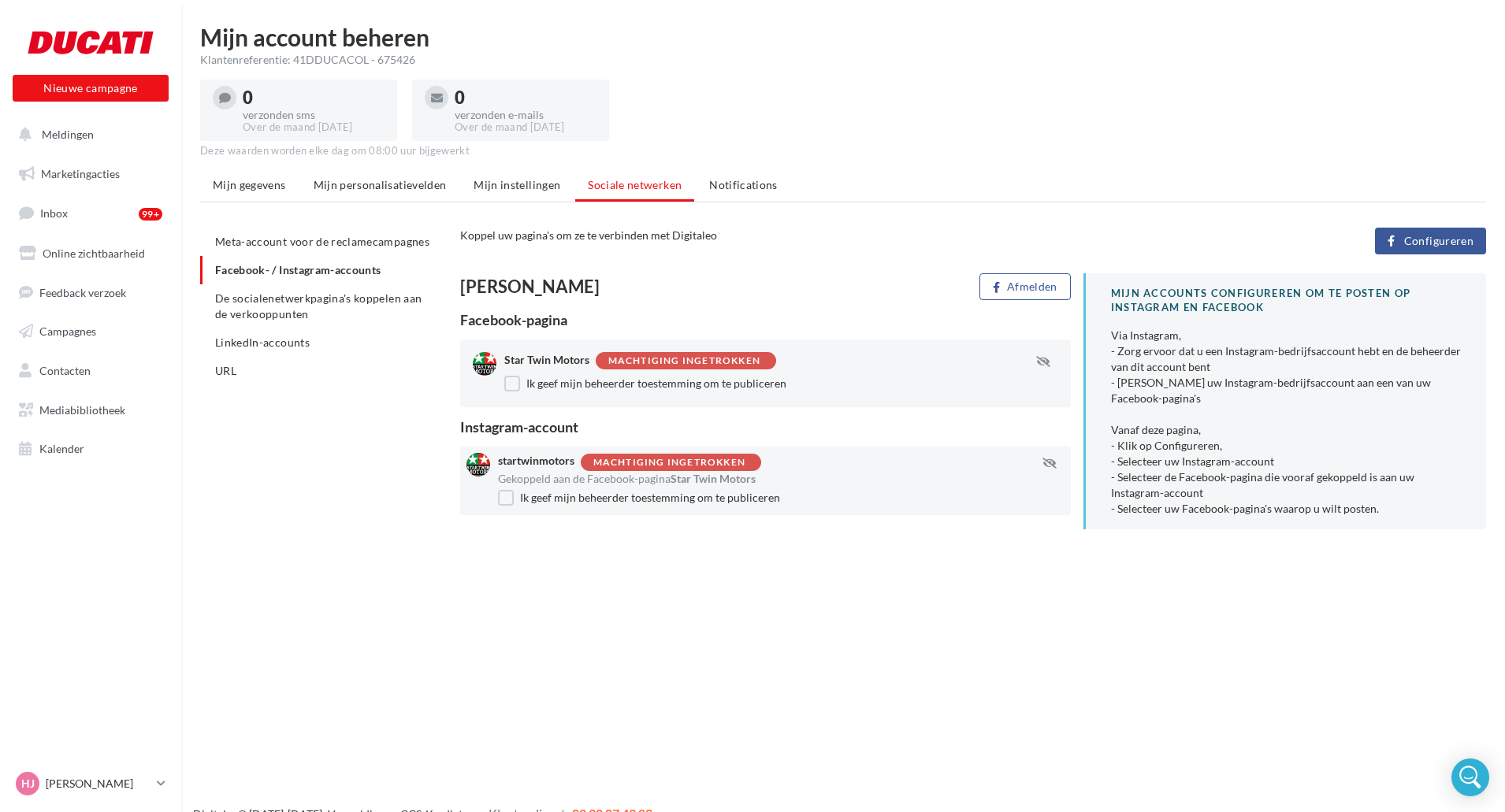
click at [1414, 247] on span "Configureren" at bounding box center [1439, 241] width 69 height 12
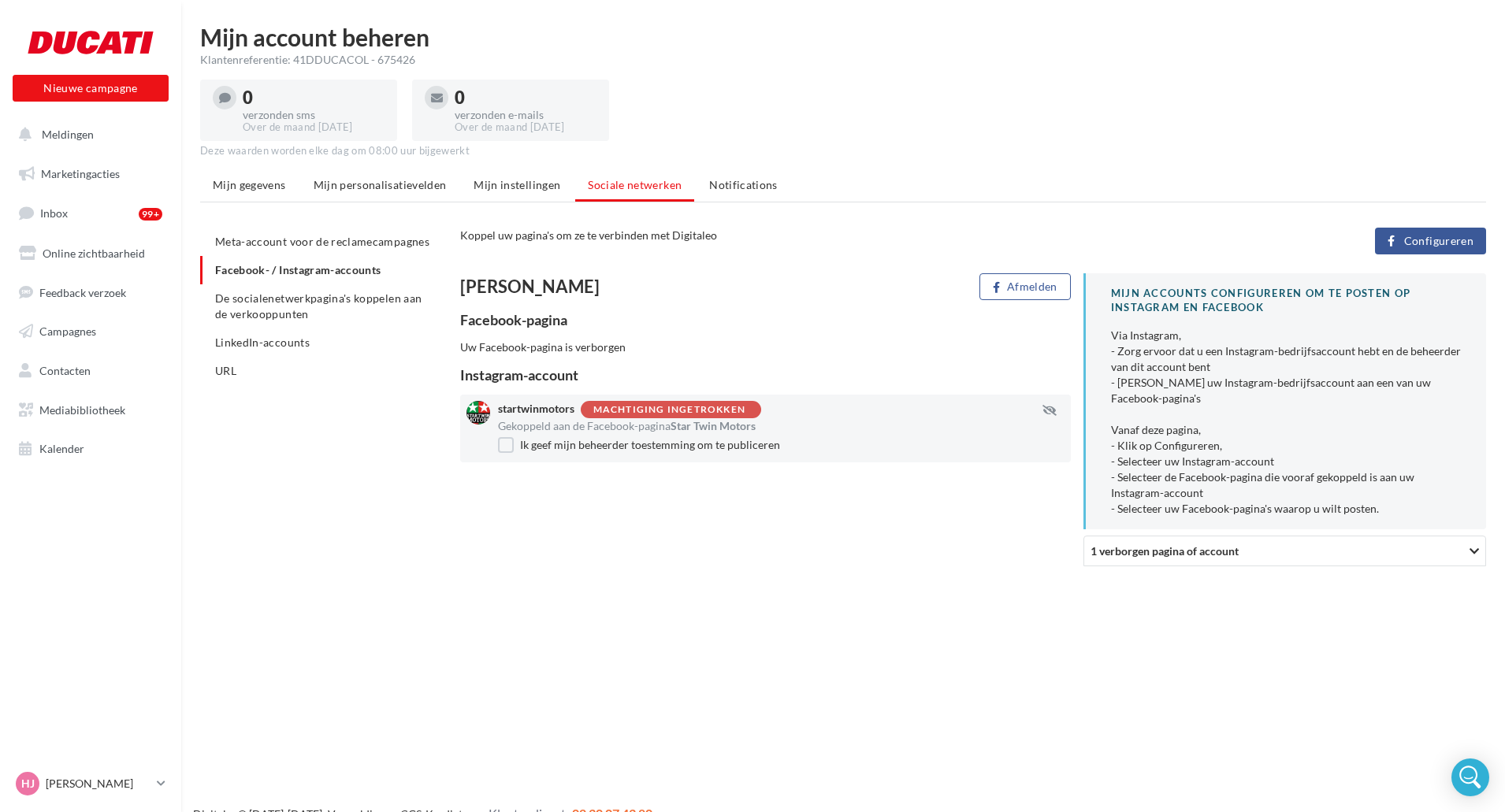
click at [1222, 554] on span "1 verborgen pagina of account" at bounding box center [1165, 551] width 148 height 13
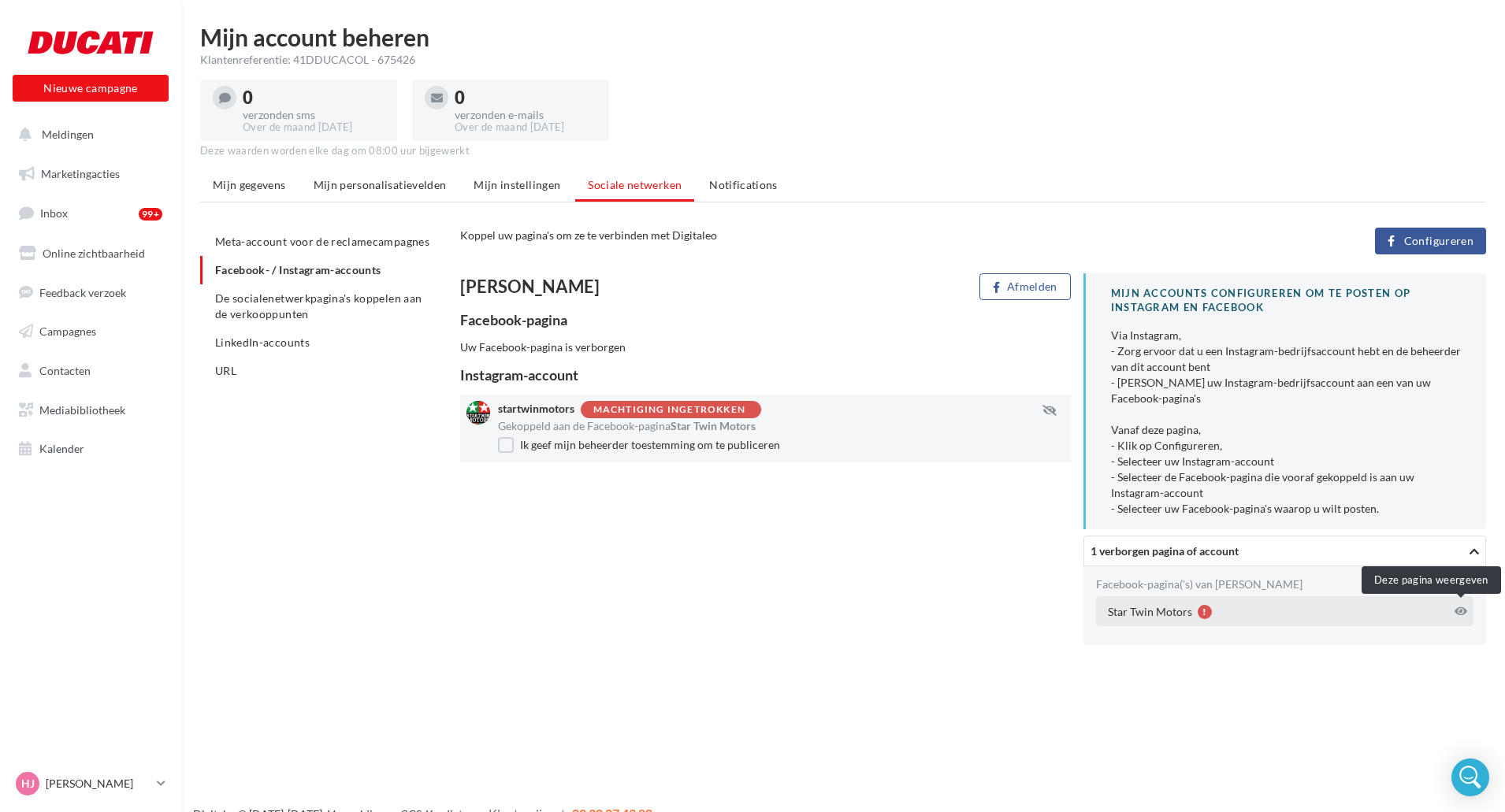
click at [1458, 608] on icon at bounding box center [1461, 611] width 12 height 11
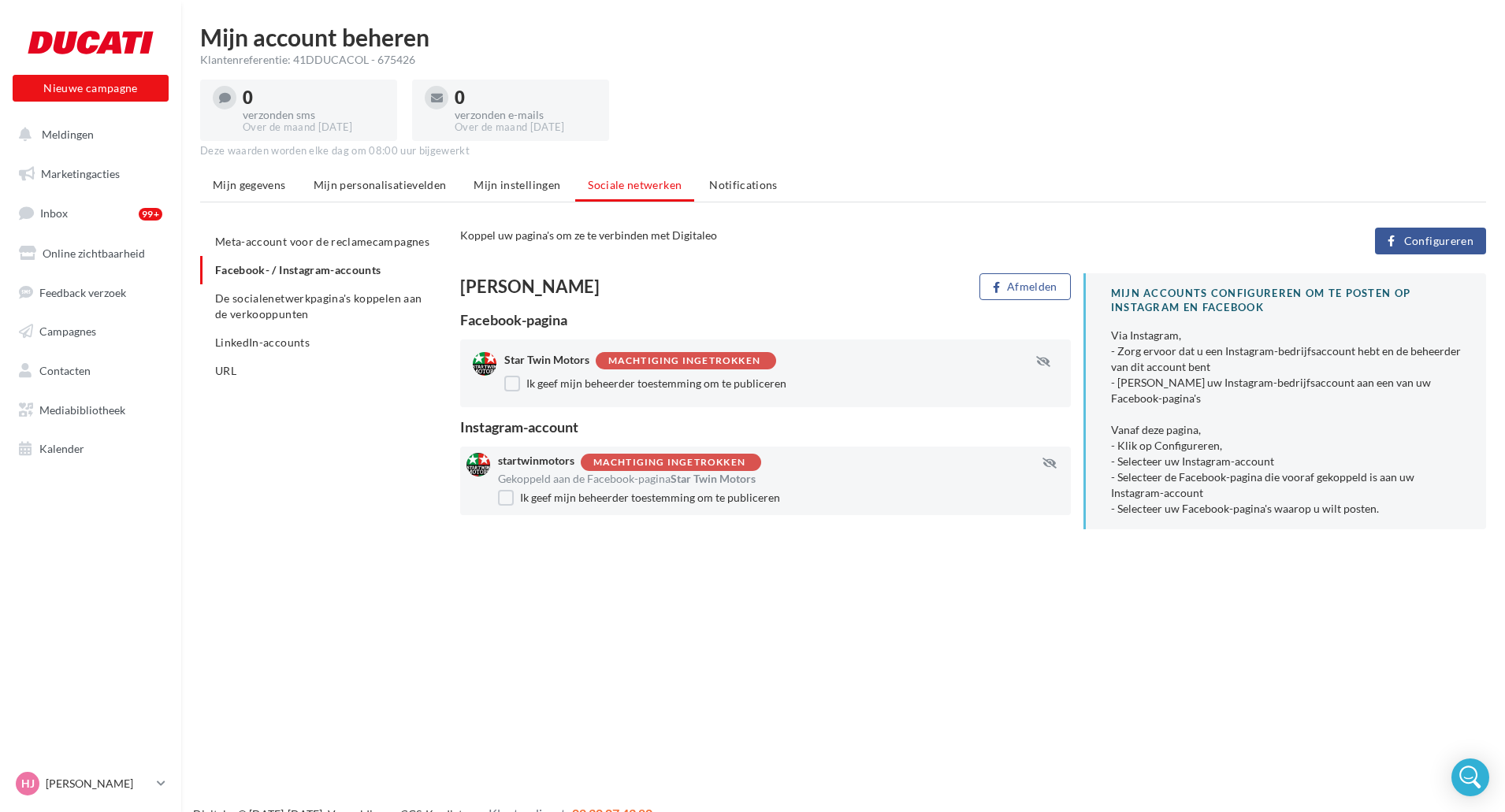
click at [734, 628] on div "Nieuwe campagne Nieuwe campagne [GEOGRAPHIC_DATA] Marketingacties Inbox 99+ Onl…" at bounding box center [752, 431] width 1505 height 812
